Goal: Task Accomplishment & Management: Complete application form

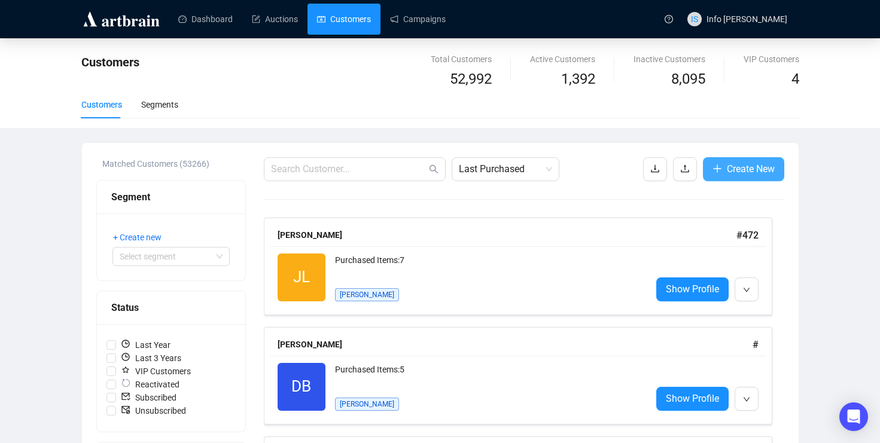
click at [740, 163] on span "Create New" at bounding box center [751, 169] width 48 height 15
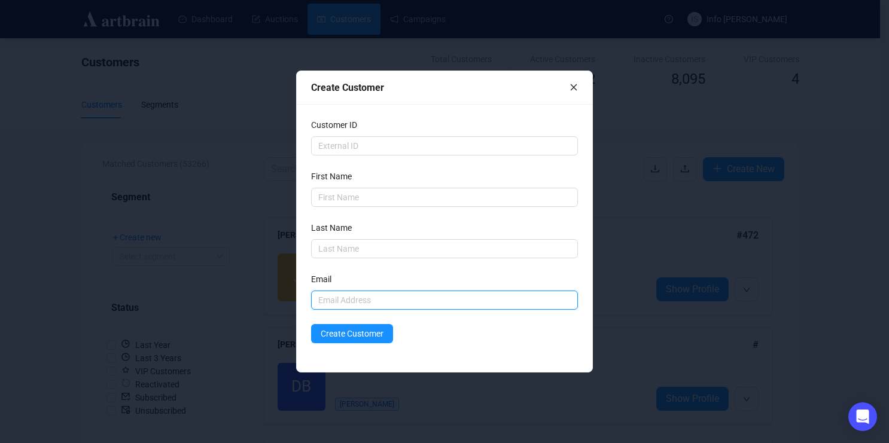
click at [384, 306] on input "text" at bounding box center [444, 300] width 266 height 19
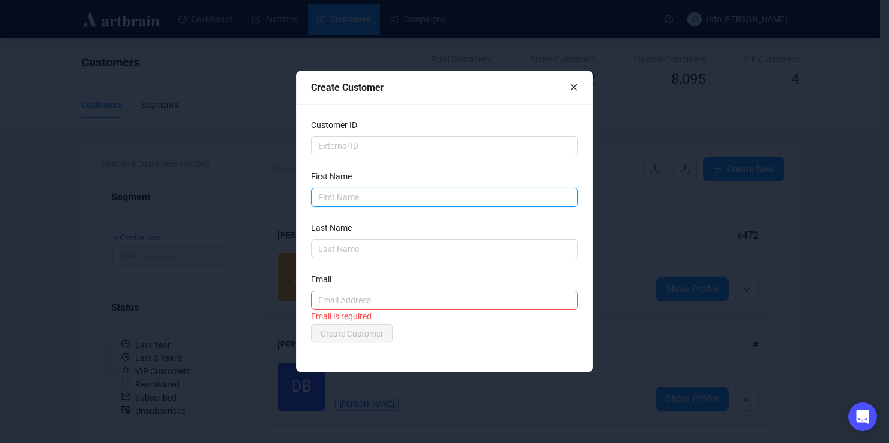
click at [388, 193] on input "text" at bounding box center [444, 197] width 266 height 19
type input "[PERSON_NAME]"
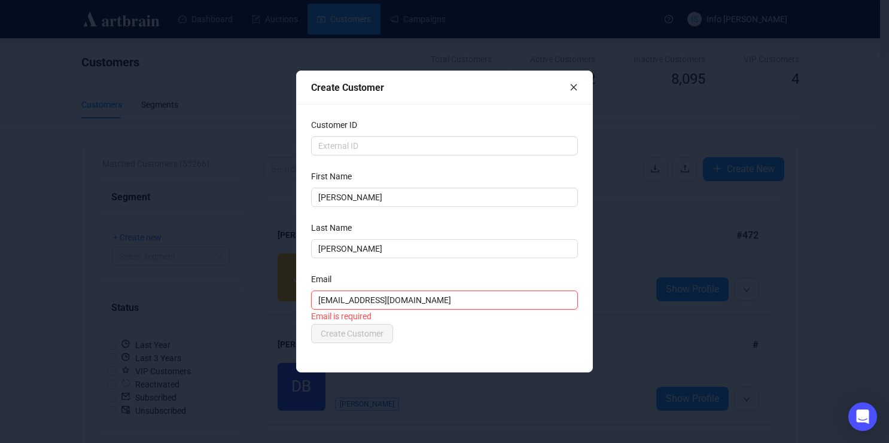
type input "[EMAIL_ADDRESS][DOMAIN_NAME]"
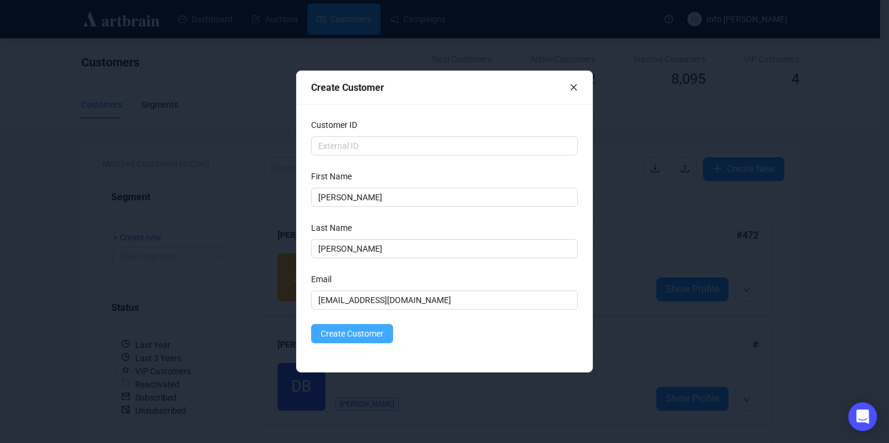
click at [366, 327] on button "Create Customer" at bounding box center [352, 333] width 82 height 19
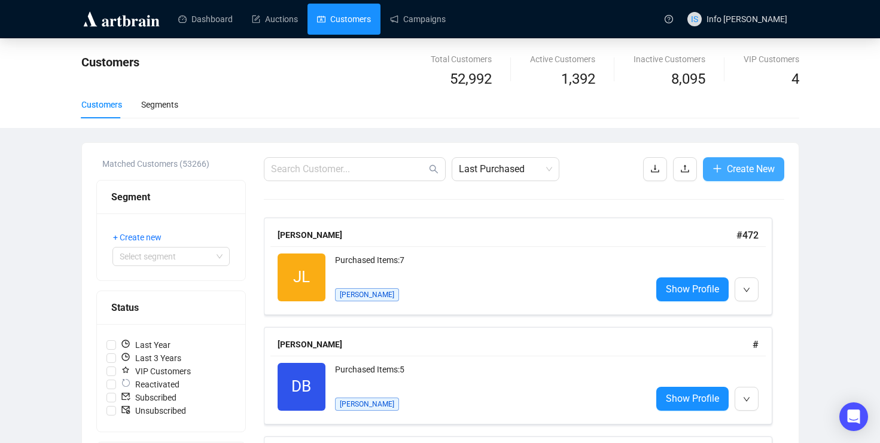
click at [749, 170] on span "Create New" at bounding box center [751, 169] width 48 height 15
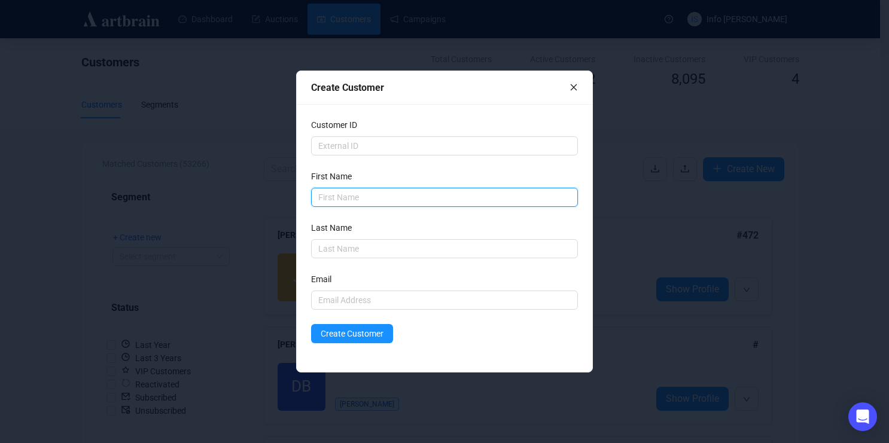
click at [450, 199] on input "text" at bounding box center [444, 197] width 266 height 19
type input "Rajo"
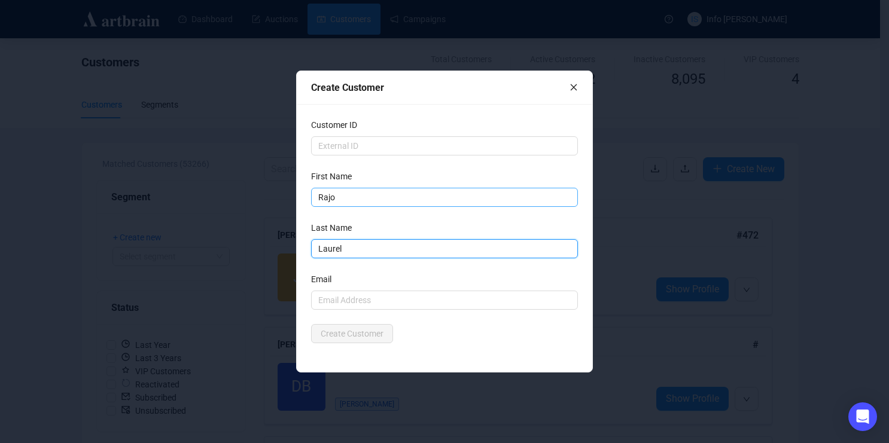
type input "Laurel"
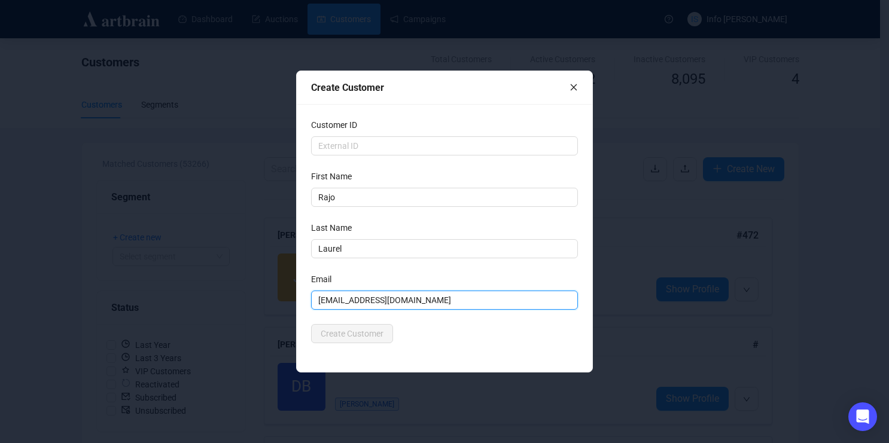
type input "[EMAIL_ADDRESS][DOMAIN_NAME]"
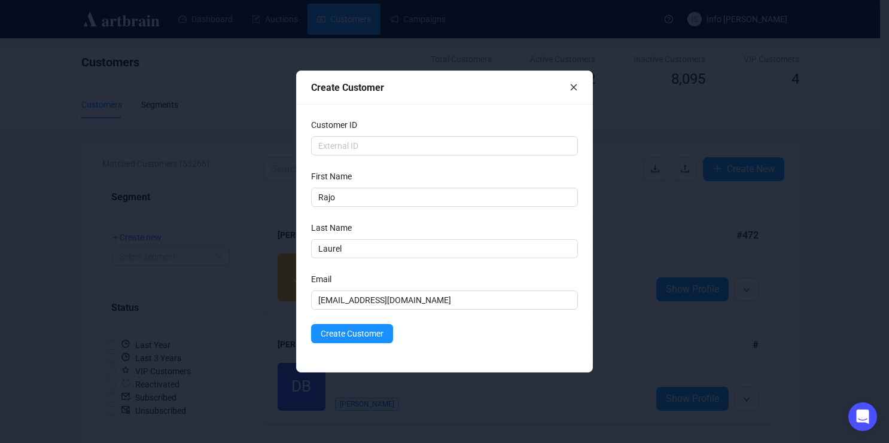
drag, startPoint x: 353, startPoint y: 332, endPoint x: 491, endPoint y: 280, distance: 147.5
click at [491, 280] on form "Customer ID First Name [PERSON_NAME] Last Name [PERSON_NAME] Email [EMAIL_ADDRE…" at bounding box center [444, 230] width 266 height 225
click at [335, 327] on span "Create Customer" at bounding box center [352, 333] width 63 height 13
